Goal: Transaction & Acquisition: Purchase product/service

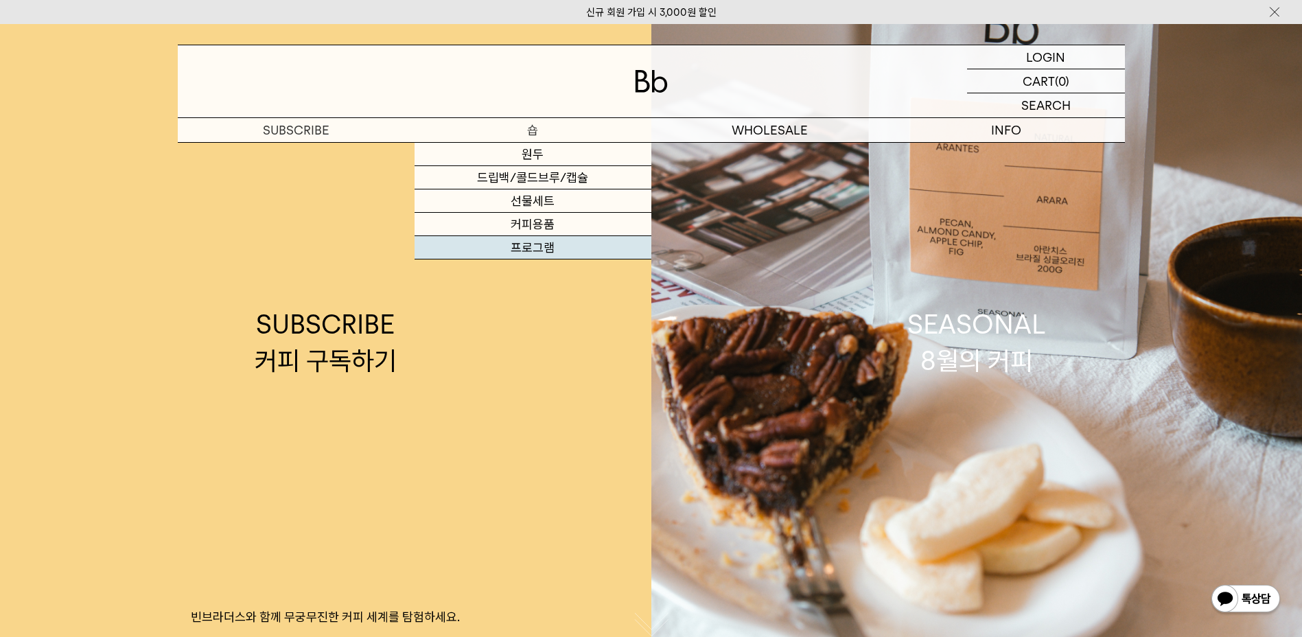
click at [515, 245] on link "프로그램" at bounding box center [532, 247] width 237 height 23
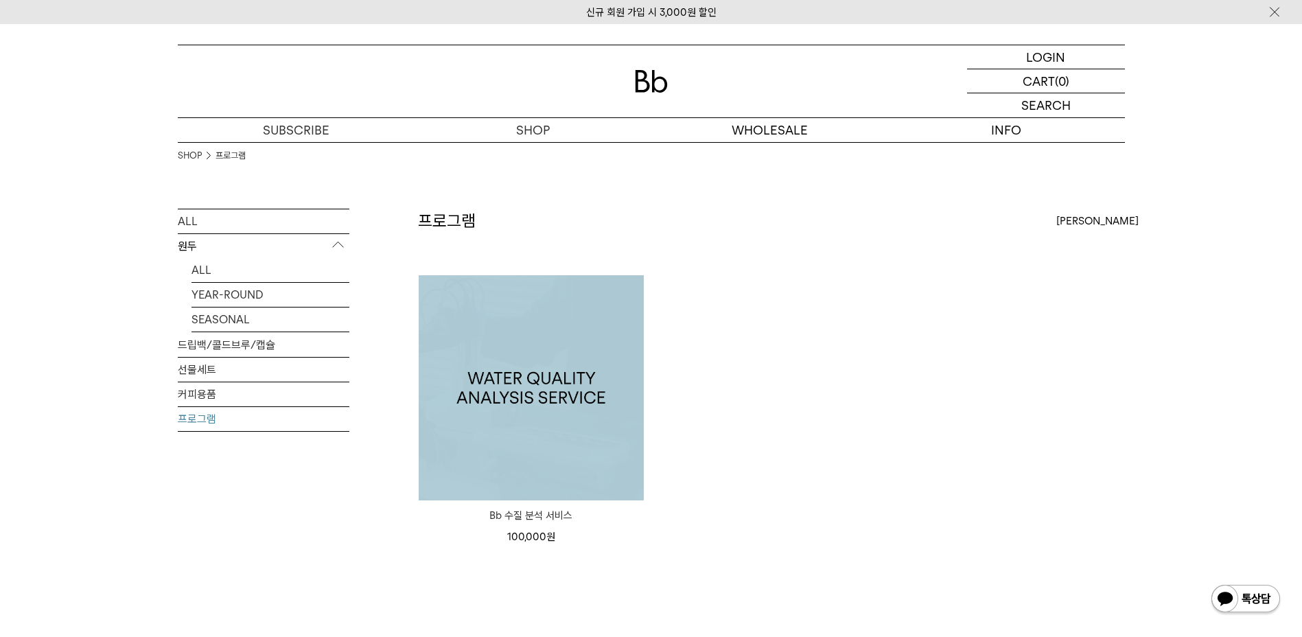
click at [635, 364] on img at bounding box center [531, 387] width 225 height 225
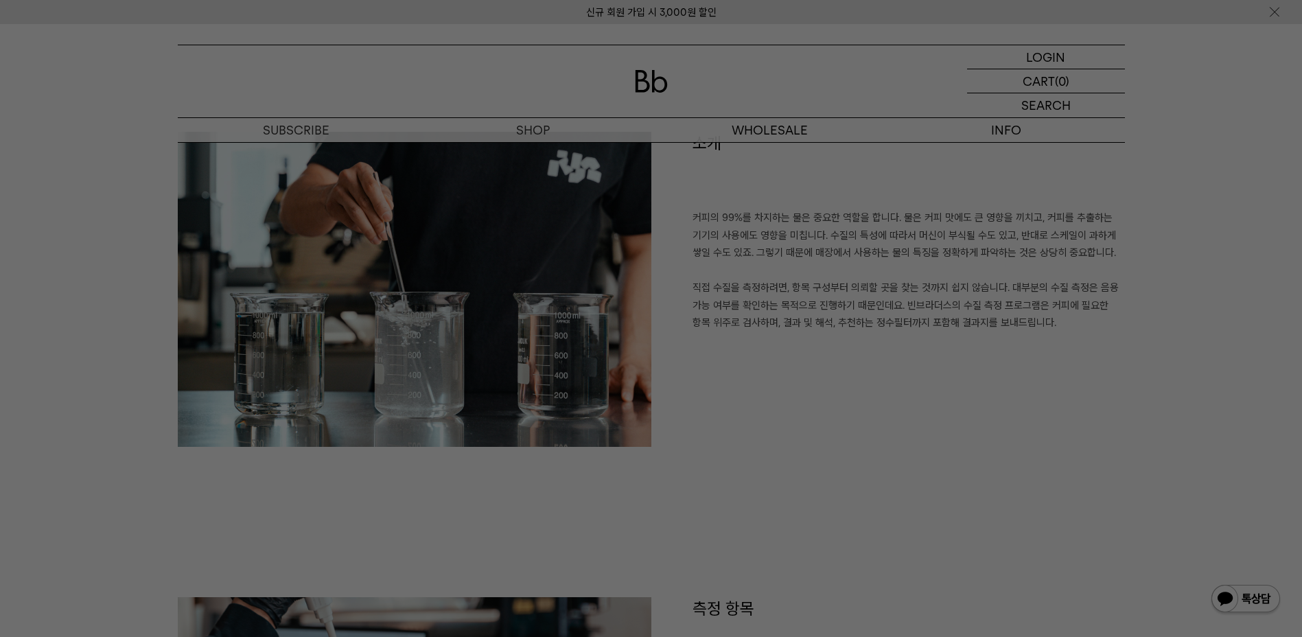
scroll to position [686, 0]
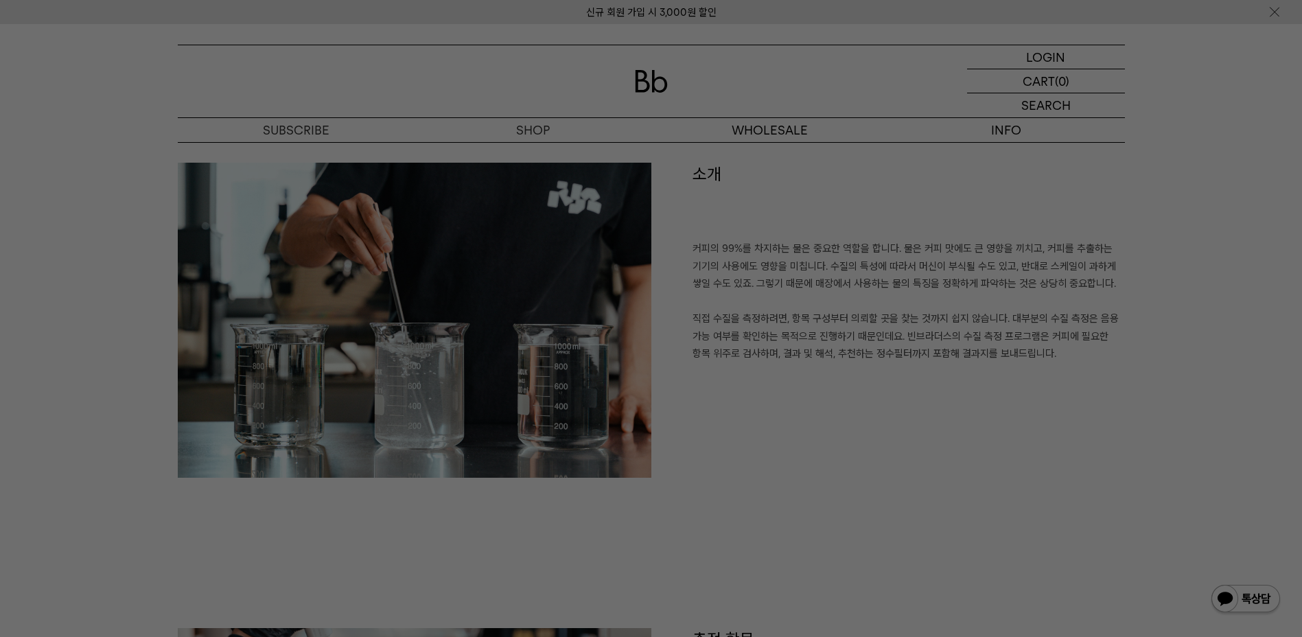
click at [862, 361] on div at bounding box center [651, 318] width 1302 height 637
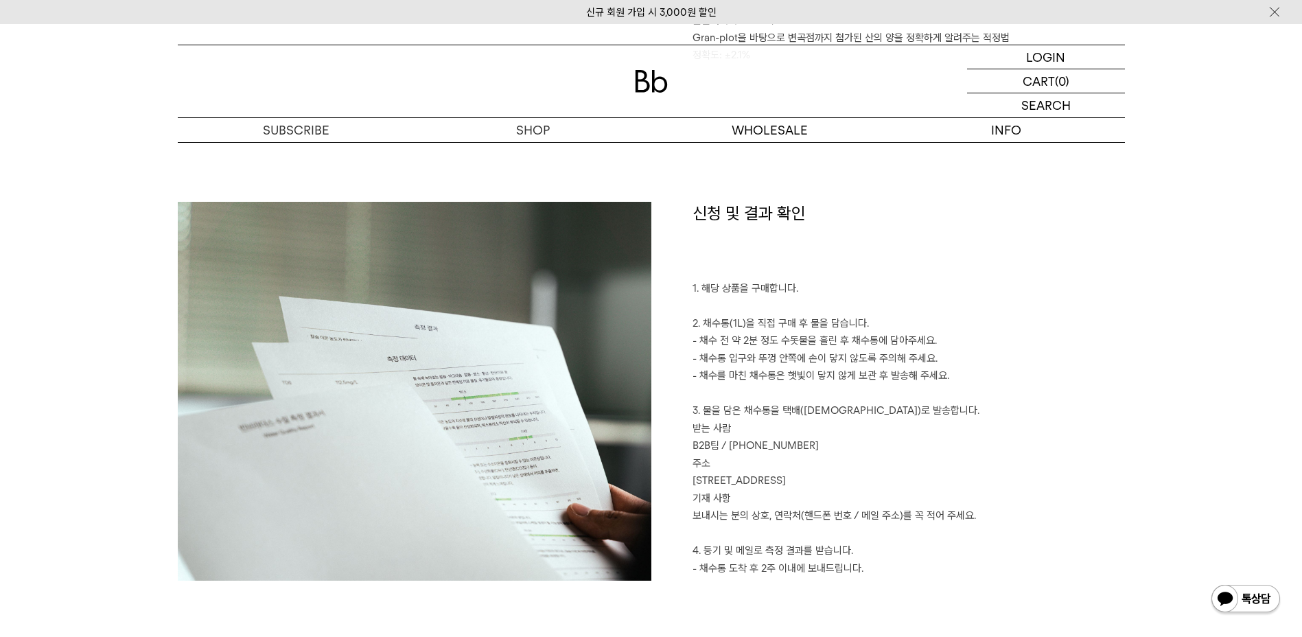
scroll to position [2333, 0]
